Goal: Task Accomplishment & Management: Complete application form

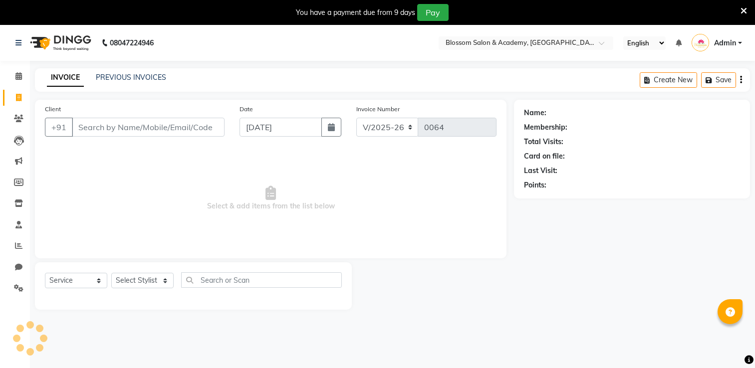
select select "8887"
select select "service"
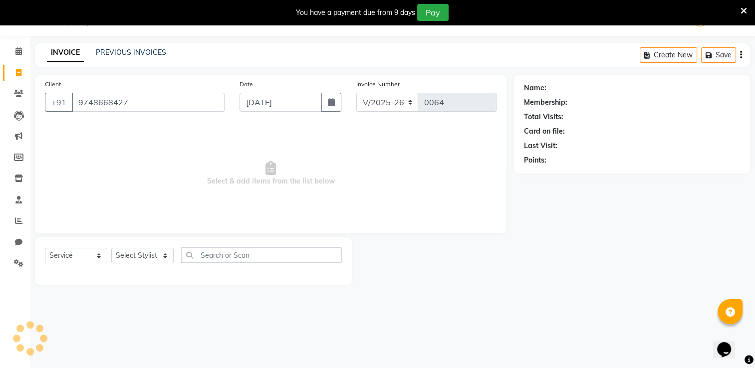
type input "9748668427"
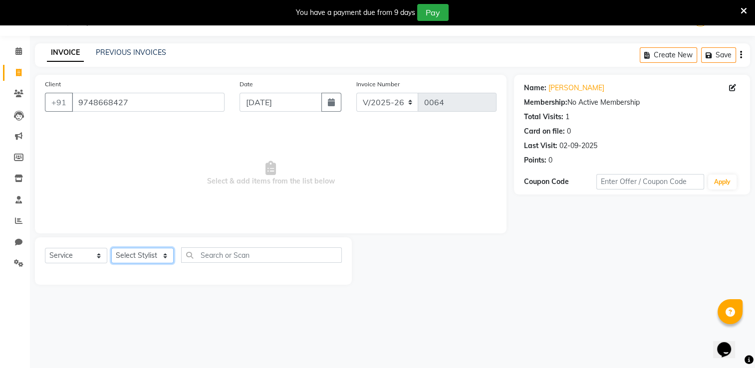
click at [134, 253] on select "Select Stylist [PERSON_NAME] [PERSON_NAME] [PERSON_NAME] [PERSON_NAME] BARBHIYA…" at bounding box center [142, 255] width 62 height 15
select select "89743"
click at [111, 248] on select "Select Stylist [PERSON_NAME] [PERSON_NAME] [PERSON_NAME] [PERSON_NAME] BARBHIYA…" at bounding box center [142, 255] width 62 height 15
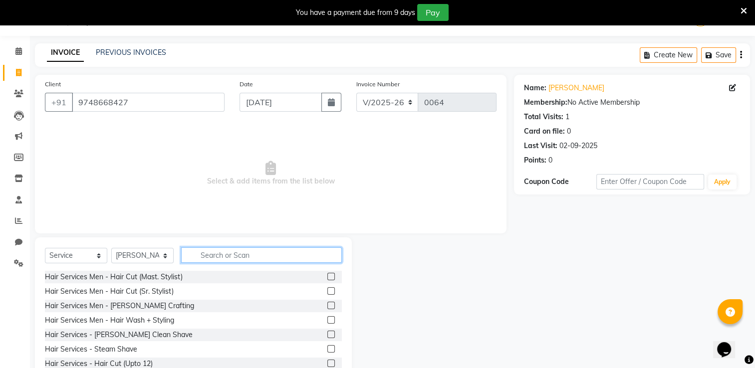
click at [216, 255] on input "text" at bounding box center [261, 254] width 161 height 15
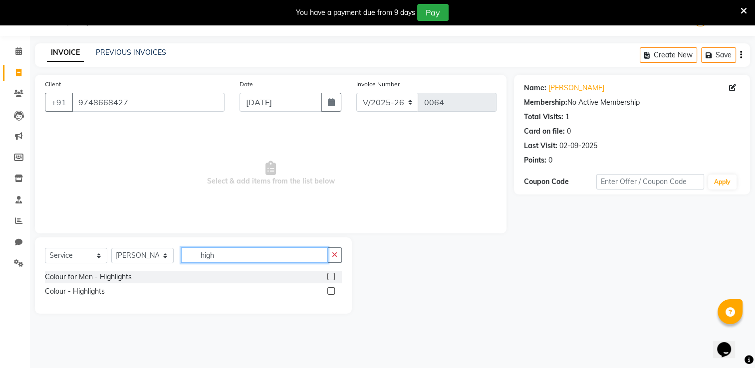
type input "high"
click at [331, 293] on label at bounding box center [330, 290] width 7 height 7
click at [331, 293] on input "checkbox" at bounding box center [330, 291] width 6 height 6
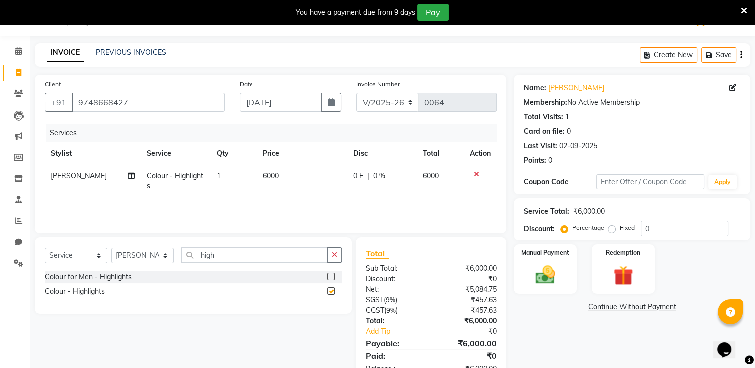
checkbox input "false"
click at [275, 177] on span "6000" at bounding box center [271, 175] width 16 height 9
select select "89743"
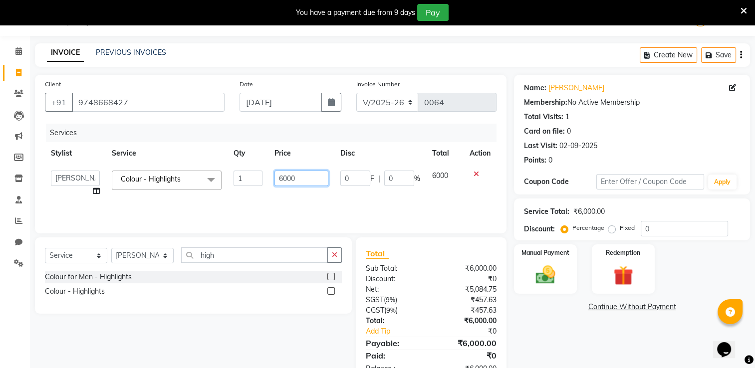
click at [287, 181] on input "6000" at bounding box center [301, 178] width 54 height 15
type input "5000"
click at [572, 328] on div "Name: [PERSON_NAME] Membership: No Active Membership Total Visits: 1 Card on fi…" at bounding box center [635, 229] width 243 height 309
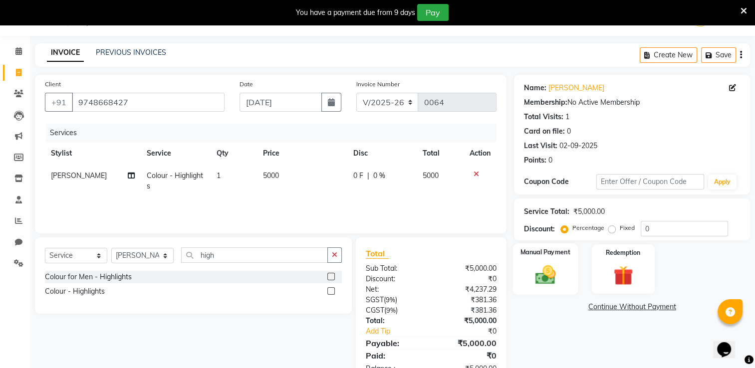
click at [543, 279] on img at bounding box center [545, 274] width 33 height 23
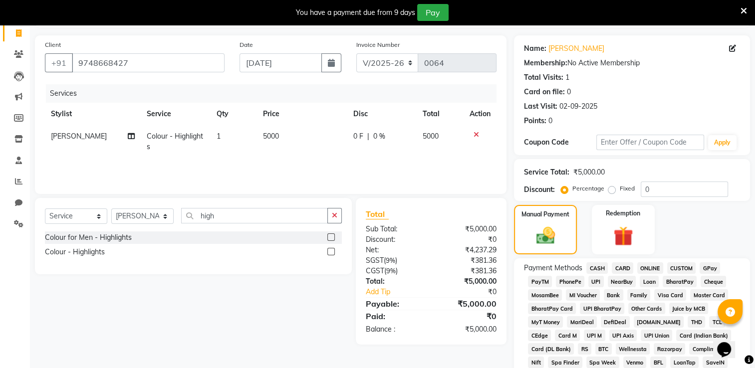
scroll to position [125, 0]
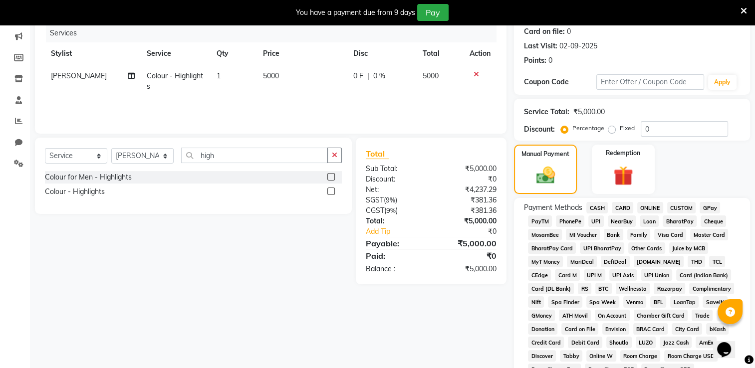
click at [708, 207] on span "GPay" at bounding box center [709, 207] width 20 height 11
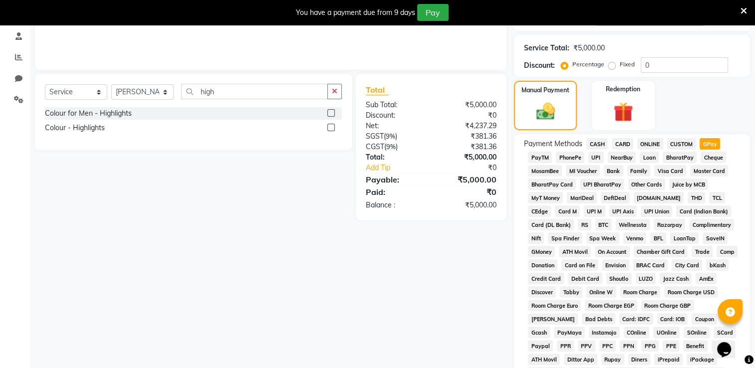
scroll to position [367, 0]
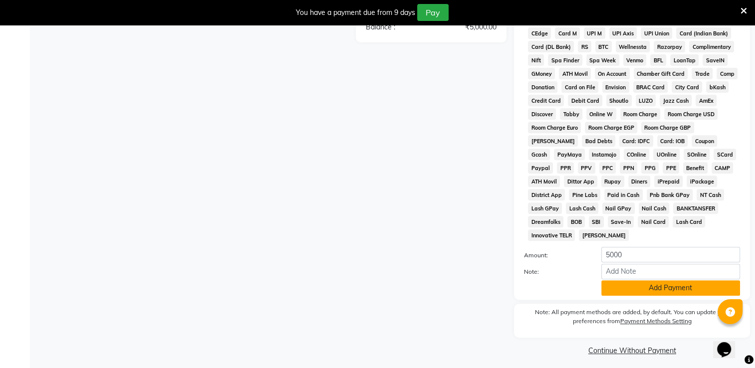
click at [620, 282] on button "Add Payment" at bounding box center [670, 287] width 139 height 15
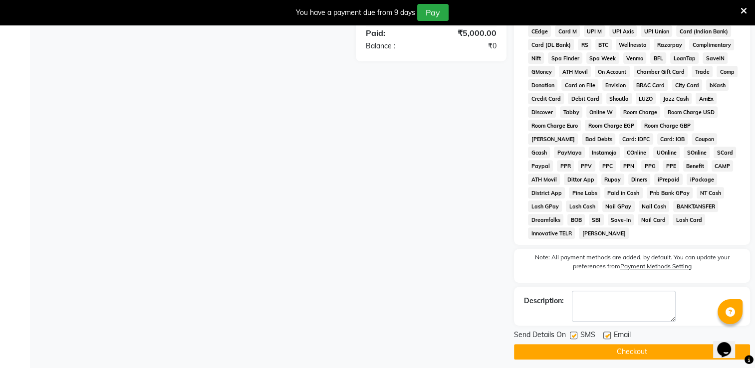
scroll to position [369, 0]
click at [572, 331] on label at bounding box center [573, 334] width 7 height 7
click at [572, 332] on input "checkbox" at bounding box center [573, 335] width 6 height 6
checkbox input "false"
click at [609, 331] on label at bounding box center [606, 334] width 7 height 7
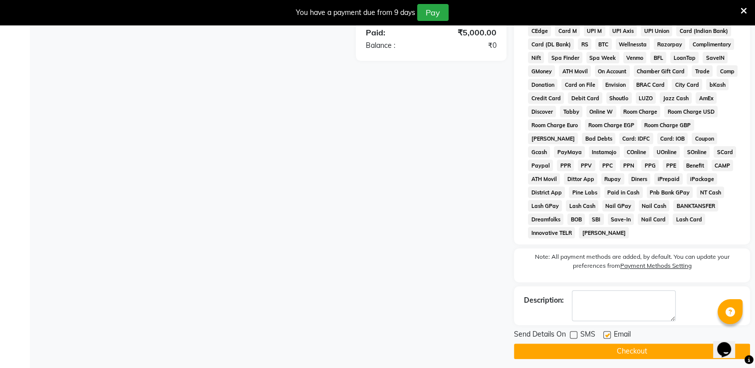
click at [609, 332] on input "checkbox" at bounding box center [606, 335] width 6 height 6
checkbox input "false"
drag, startPoint x: 599, startPoint y: 344, endPoint x: 607, endPoint y: 343, distance: 8.0
click at [600, 344] on button "Checkout" at bounding box center [632, 351] width 236 height 15
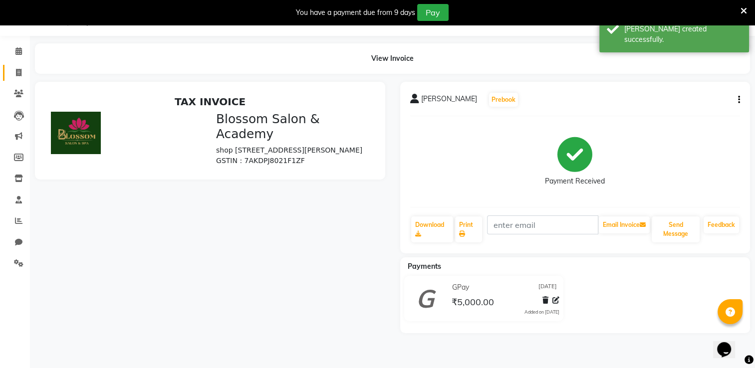
scroll to position [53, 0]
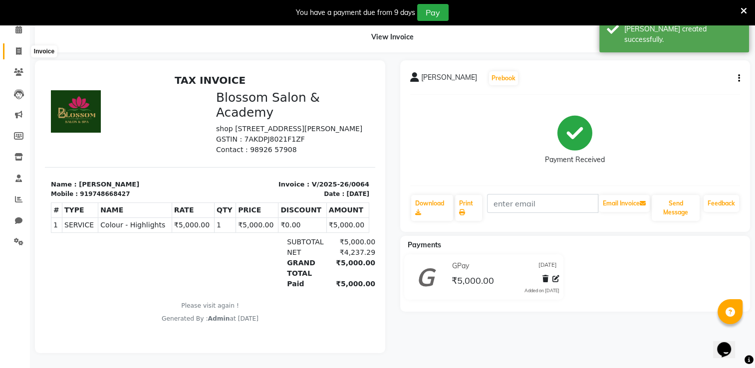
click at [18, 47] on icon at bounding box center [18, 50] width 5 height 7
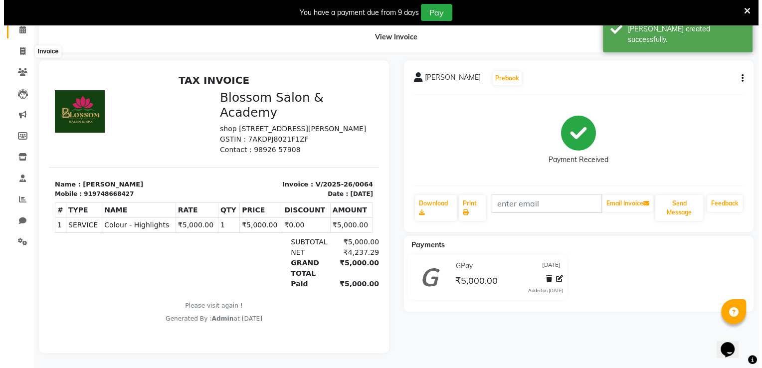
scroll to position [25, 0]
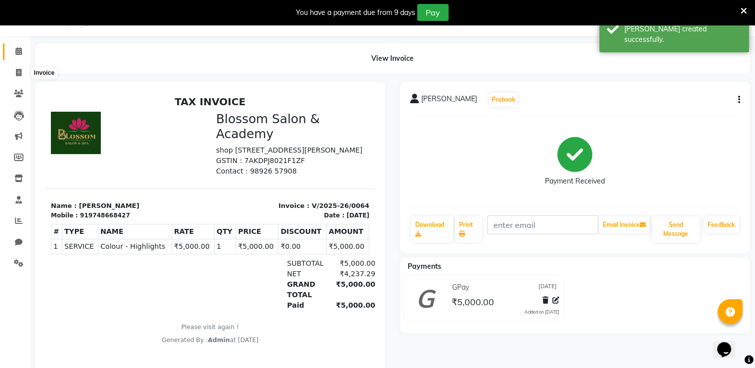
select select "service"
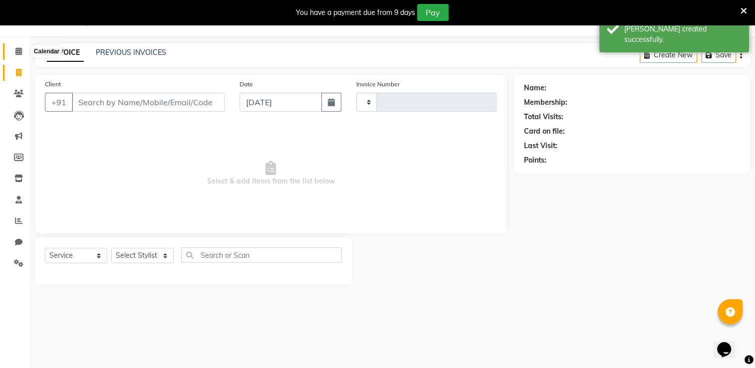
type input "0065"
select select "8887"
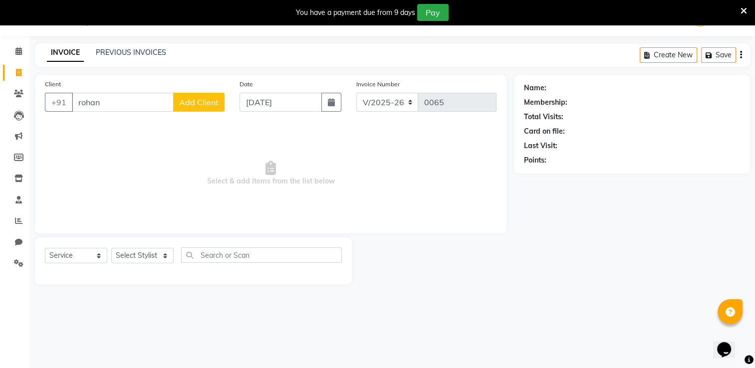
type input "rohan"
click at [213, 99] on span "Add Client" at bounding box center [198, 102] width 39 height 10
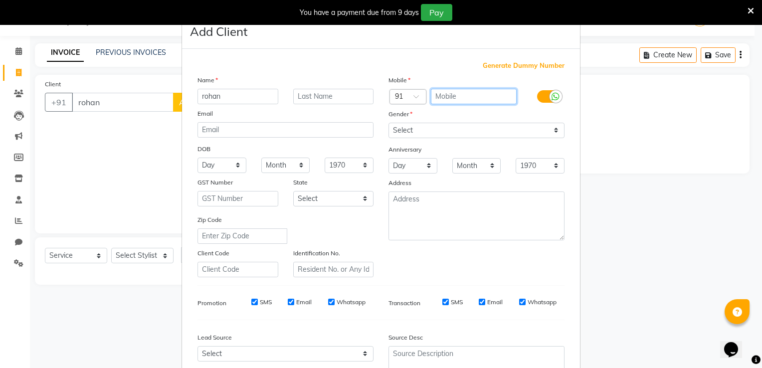
click at [454, 96] on input "text" at bounding box center [474, 96] width 86 height 15
type input "999900099"
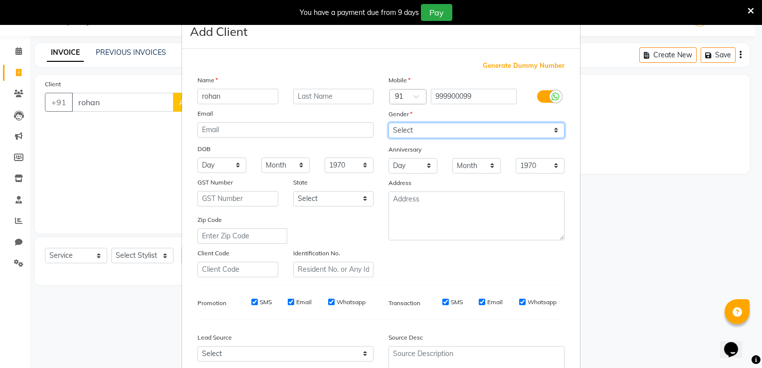
click at [447, 129] on select "Select [DEMOGRAPHIC_DATA] [DEMOGRAPHIC_DATA] Other Prefer Not To Say" at bounding box center [477, 130] width 176 height 15
select select "[DEMOGRAPHIC_DATA]"
click at [389, 123] on select "Select [DEMOGRAPHIC_DATA] [DEMOGRAPHIC_DATA] Other Prefer Not To Say" at bounding box center [477, 130] width 176 height 15
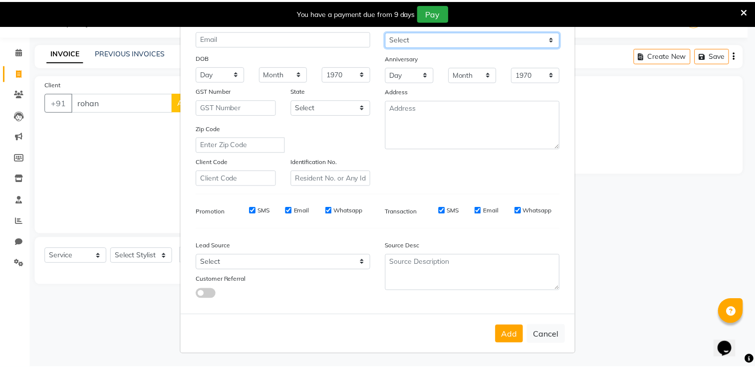
scroll to position [97, 0]
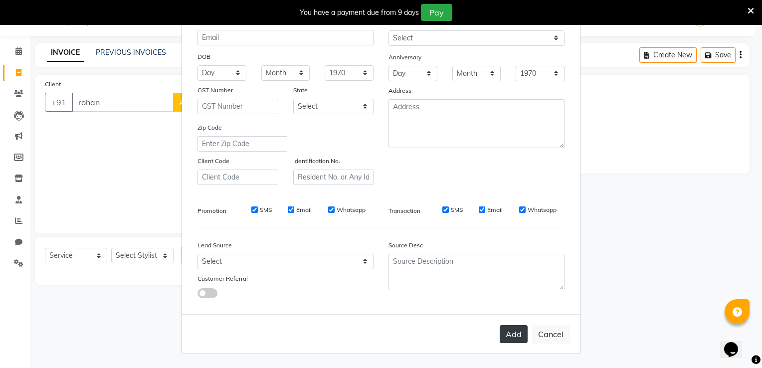
click at [510, 340] on button "Add" at bounding box center [514, 334] width 28 height 18
type input "999900099"
select select
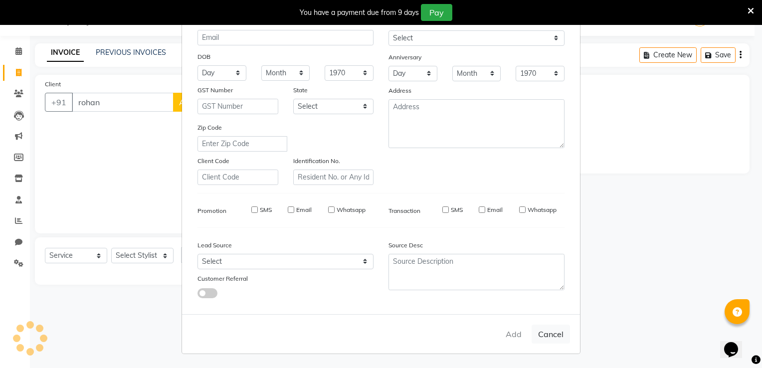
select select
checkbox input "false"
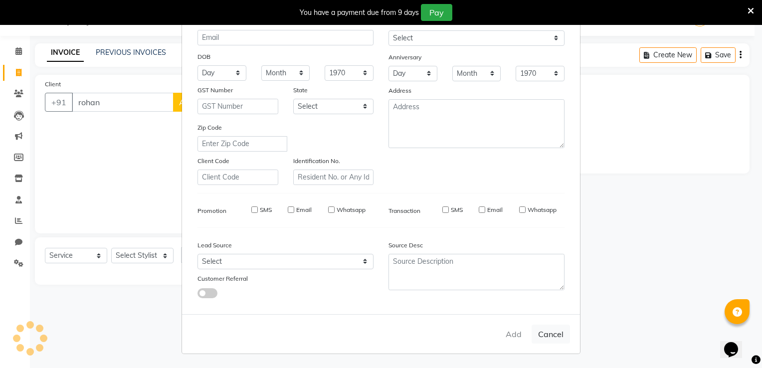
checkbox input "false"
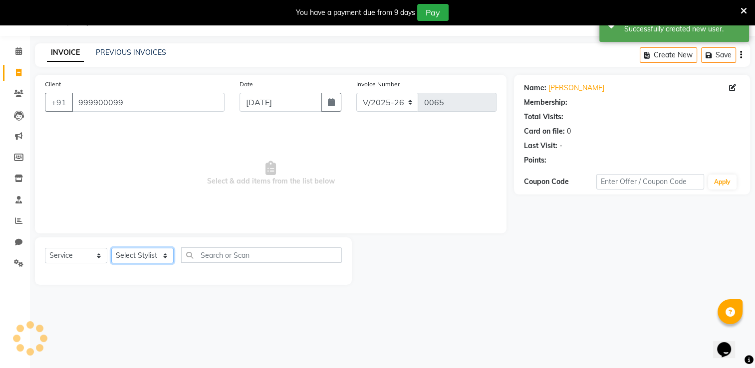
click at [132, 258] on select "Select Stylist [PERSON_NAME] [PERSON_NAME] [PERSON_NAME] [PERSON_NAME] BARBHIYA…" at bounding box center [142, 255] width 62 height 15
select select "89746"
click at [111, 248] on select "Select Stylist [PERSON_NAME] [PERSON_NAME] [PERSON_NAME] [PERSON_NAME] BARBHIYA…" at bounding box center [142, 255] width 62 height 15
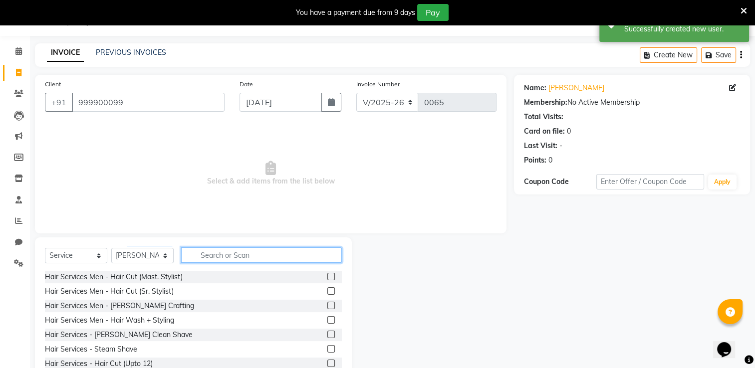
drag, startPoint x: 210, startPoint y: 256, endPoint x: 225, endPoint y: 253, distance: 16.2
click at [210, 256] on input "text" at bounding box center [261, 254] width 161 height 15
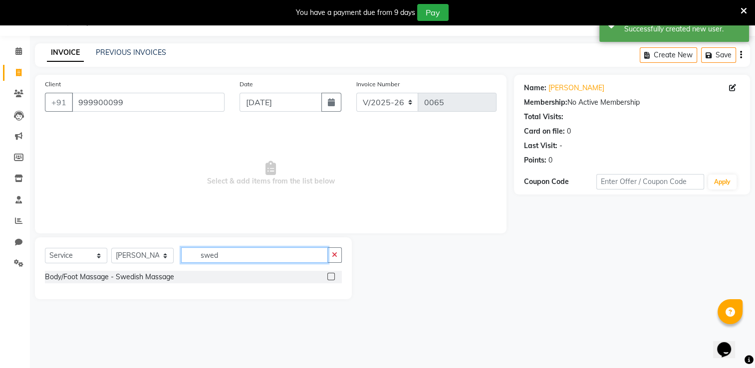
type input "swed"
click at [331, 278] on label at bounding box center [330, 276] width 7 height 7
click at [331, 278] on input "checkbox" at bounding box center [330, 277] width 6 height 6
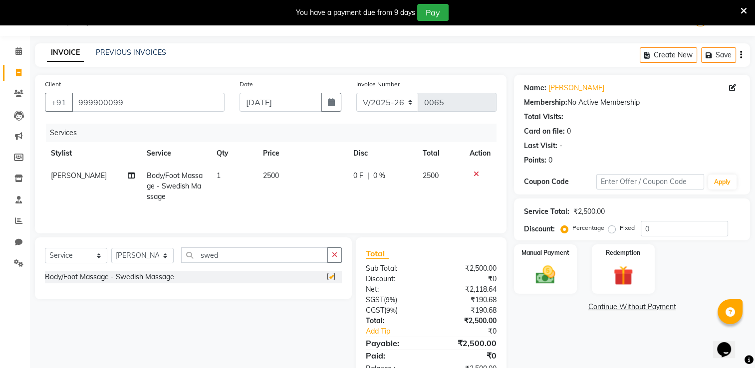
checkbox input "false"
click at [538, 276] on img at bounding box center [545, 274] width 33 height 23
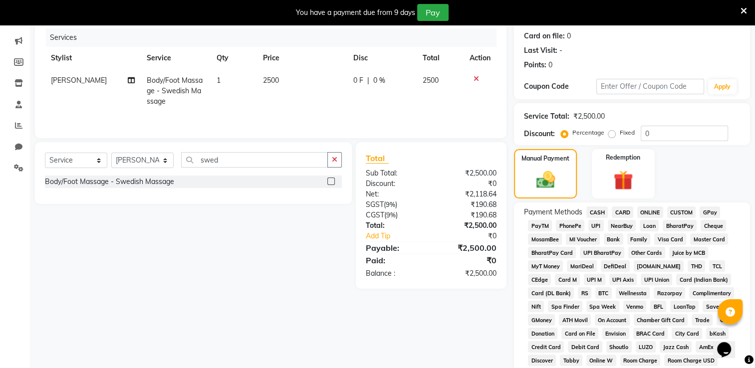
scroll to position [125, 0]
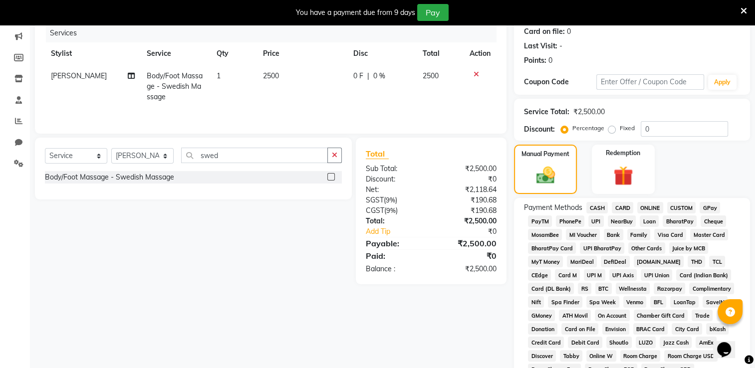
click at [648, 209] on span "ONLINE" at bounding box center [650, 207] width 26 height 11
click at [709, 209] on span "GPay" at bounding box center [709, 207] width 20 height 11
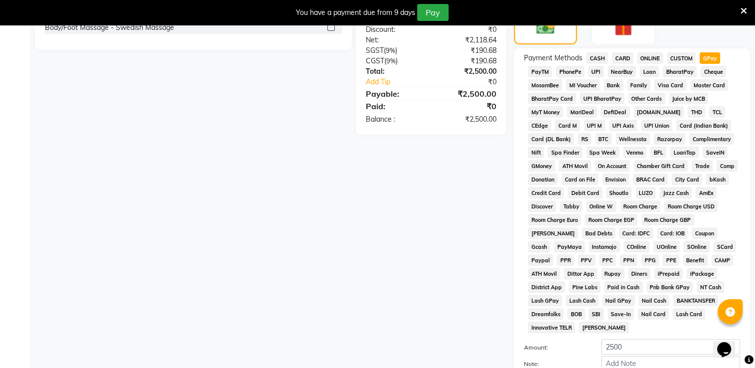
scroll to position [367, 0]
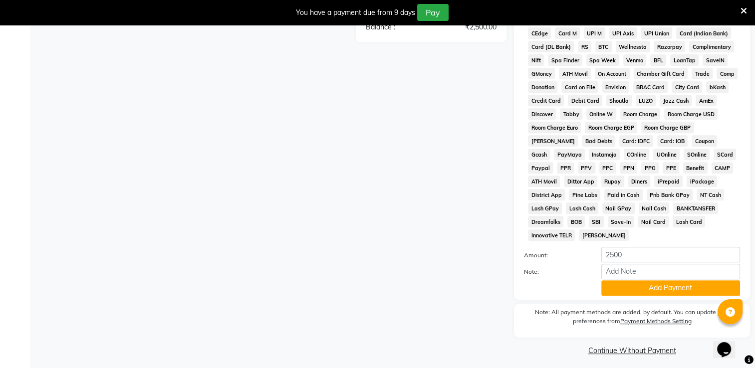
click at [659, 282] on button "Add Payment" at bounding box center [670, 287] width 139 height 15
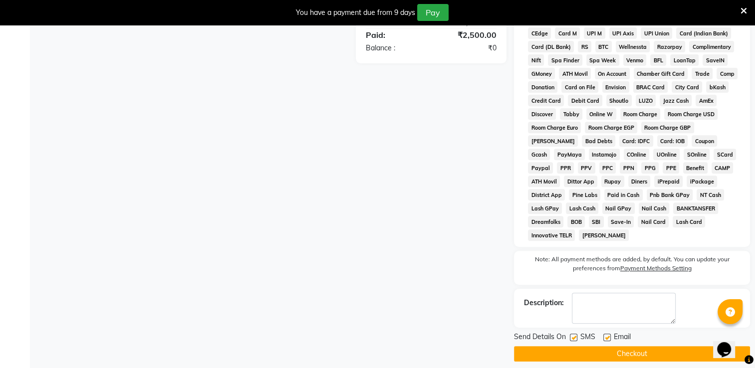
click at [575, 334] on label at bounding box center [573, 337] width 7 height 7
click at [575, 335] on input "checkbox" at bounding box center [573, 338] width 6 height 6
checkbox input "false"
click at [605, 334] on label at bounding box center [606, 337] width 7 height 7
click at [605, 335] on input "checkbox" at bounding box center [606, 338] width 6 height 6
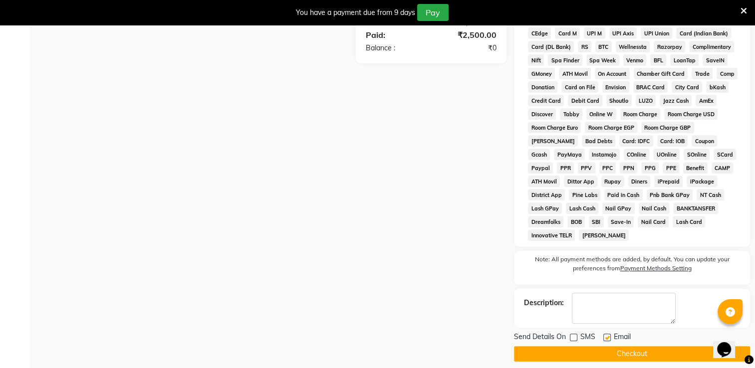
checkbox input "false"
click at [601, 346] on button "Checkout" at bounding box center [632, 353] width 236 height 15
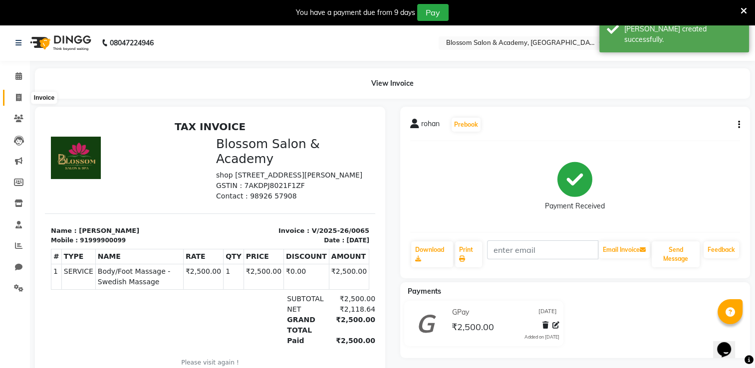
click at [16, 99] on icon at bounding box center [18, 97] width 5 height 7
select select "service"
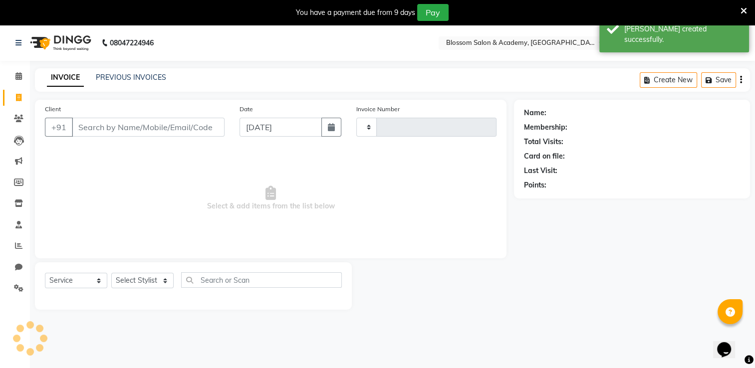
scroll to position [25, 0]
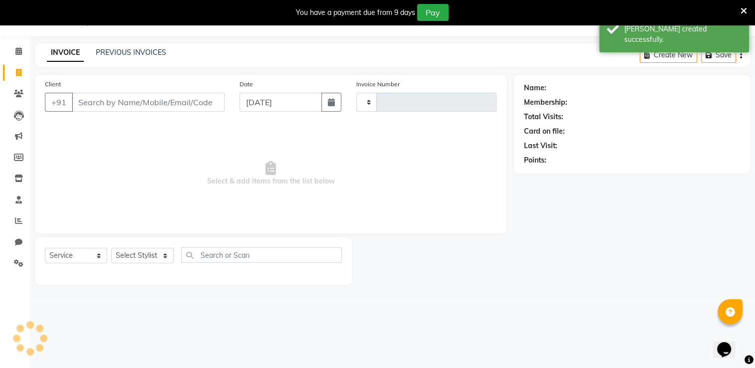
type input "0066"
select select "8887"
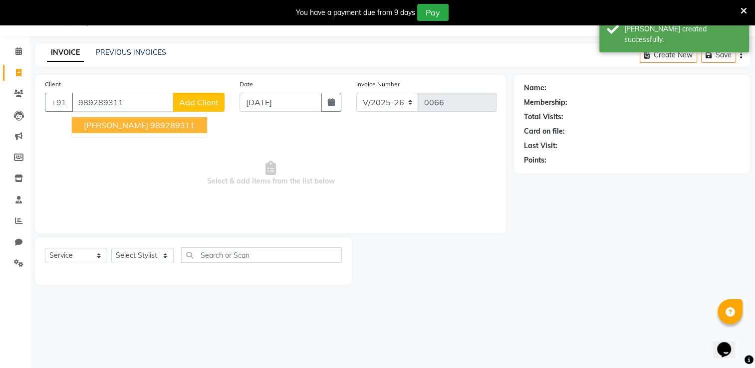
type input "989289311"
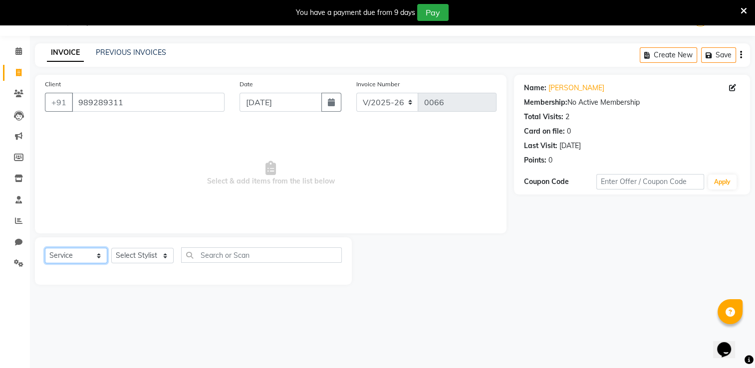
click at [89, 253] on select "Select Service Product Membership Package Voucher Prepaid Gift Card" at bounding box center [76, 255] width 62 height 15
select select "package"
click at [45, 248] on select "Select Service Product Membership Package Voucher Prepaid Gift Card" at bounding box center [76, 255] width 62 height 15
click at [131, 259] on select "Select Stylist [PERSON_NAME] [PERSON_NAME] [PERSON_NAME] [PERSON_NAME] BARBHIYA…" at bounding box center [142, 255] width 62 height 15
select select "89747"
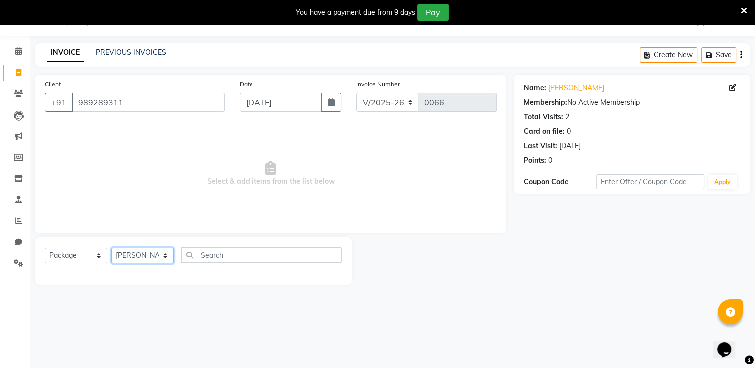
click at [111, 248] on select "Select Stylist [PERSON_NAME] [PERSON_NAME] [PERSON_NAME] [PERSON_NAME] BARBHIYA…" at bounding box center [142, 255] width 62 height 15
click at [205, 255] on input "text" at bounding box center [261, 254] width 161 height 15
type input "g"
